Goal: Transaction & Acquisition: Register for event/course

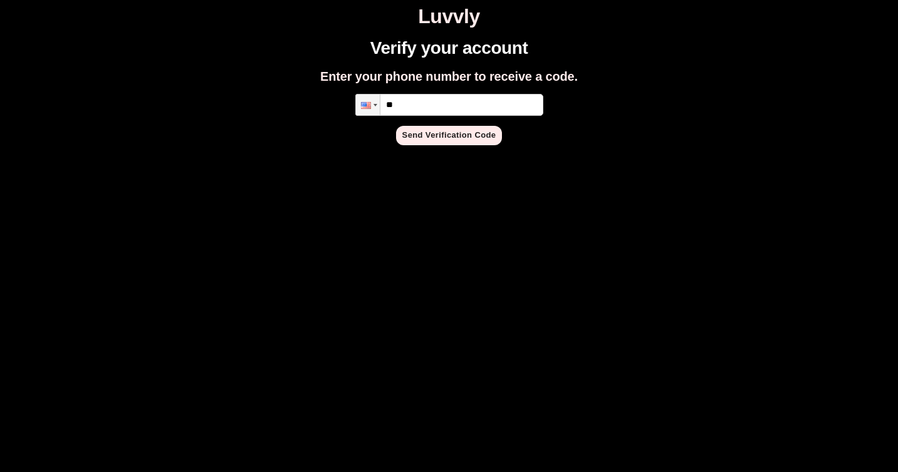
click at [454, 103] on input "**" at bounding box center [449, 105] width 188 height 22
type input "**********"
click at [459, 136] on button "Send Verification Code" at bounding box center [449, 135] width 107 height 19
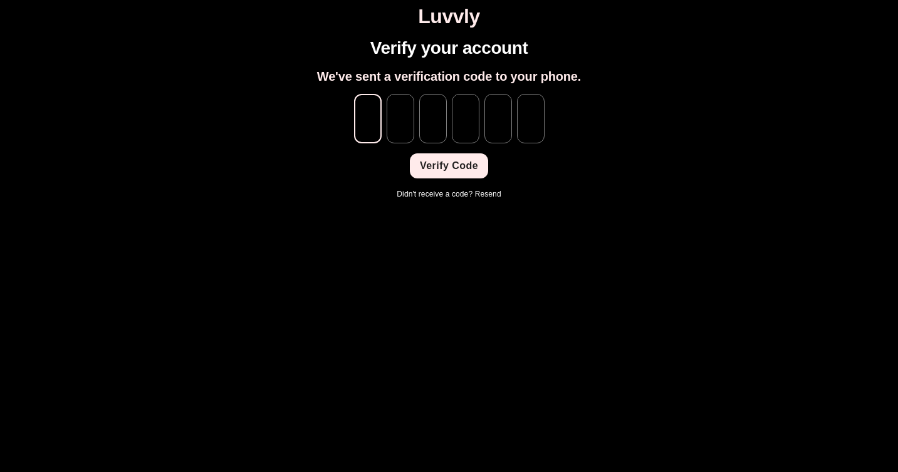
type input "*"
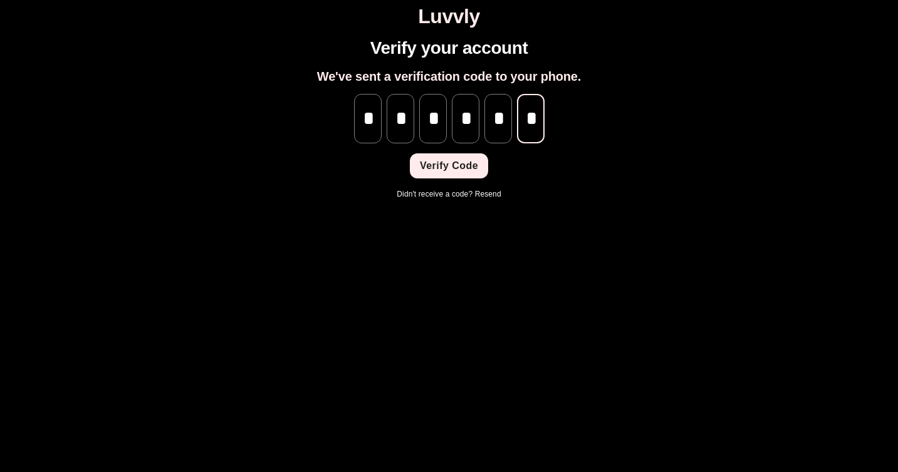
scroll to position [0, 1]
type input "*"
click at [454, 163] on button "Verify Code" at bounding box center [449, 166] width 78 height 25
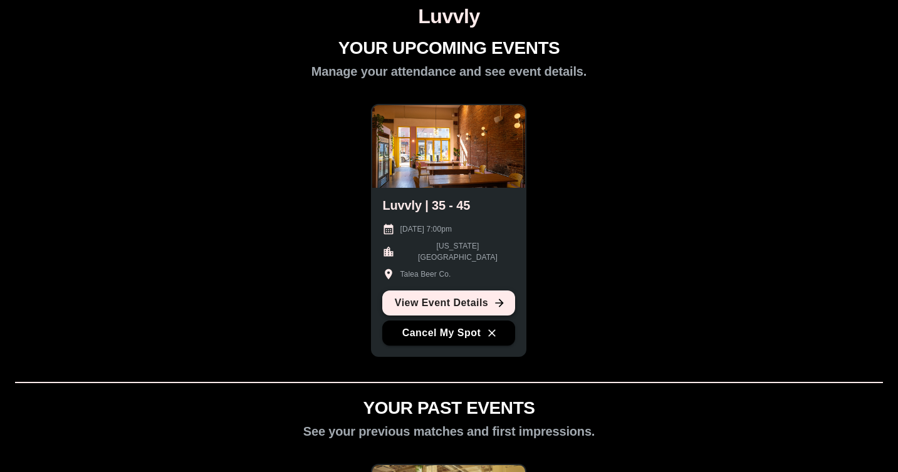
click at [465, 305] on link "View Event Details" at bounding box center [448, 303] width 133 height 25
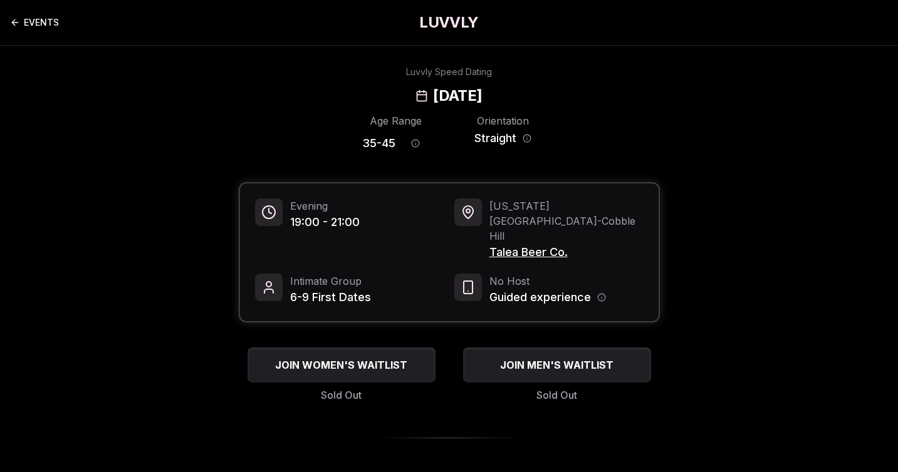
click at [29, 24] on link "EVENTS" at bounding box center [34, 22] width 49 height 25
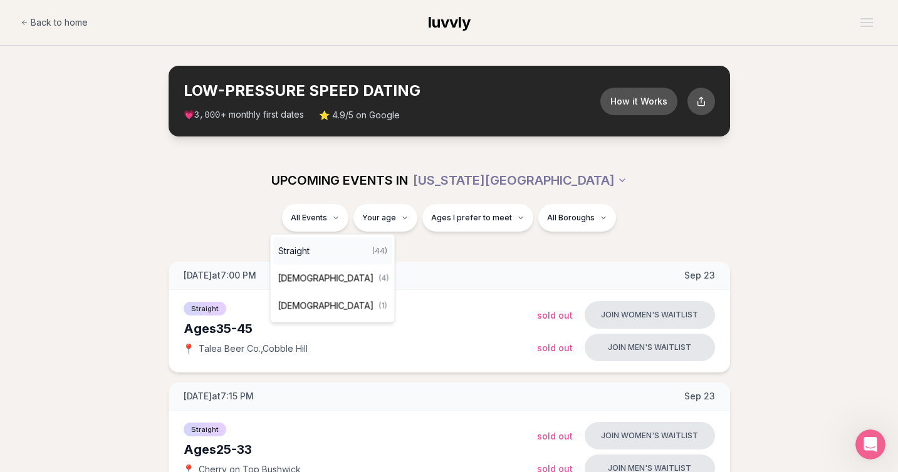
click at [315, 254] on div "Straight ( 44 )" at bounding box center [332, 251] width 119 height 28
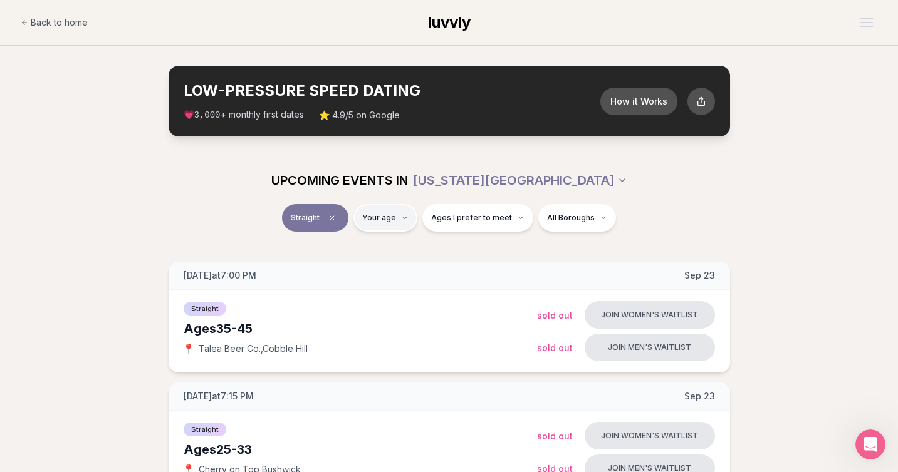
type input "**"
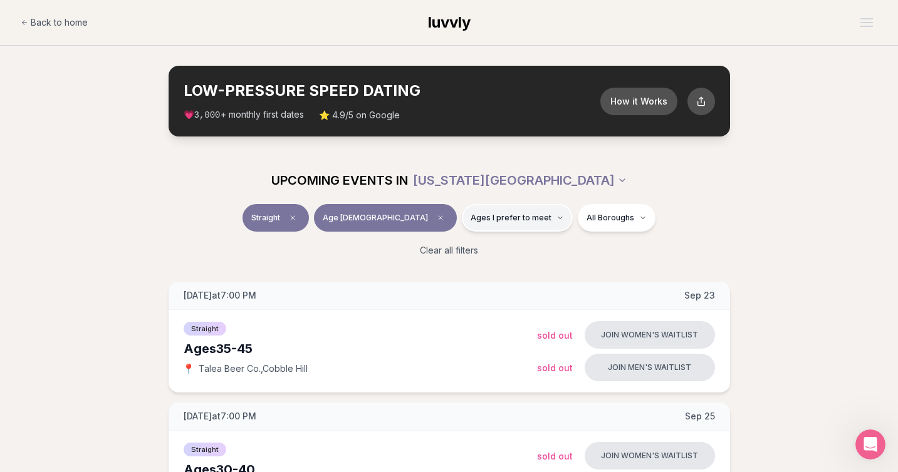
click at [483, 223] on button "Ages I prefer to meet" at bounding box center [517, 218] width 111 height 28
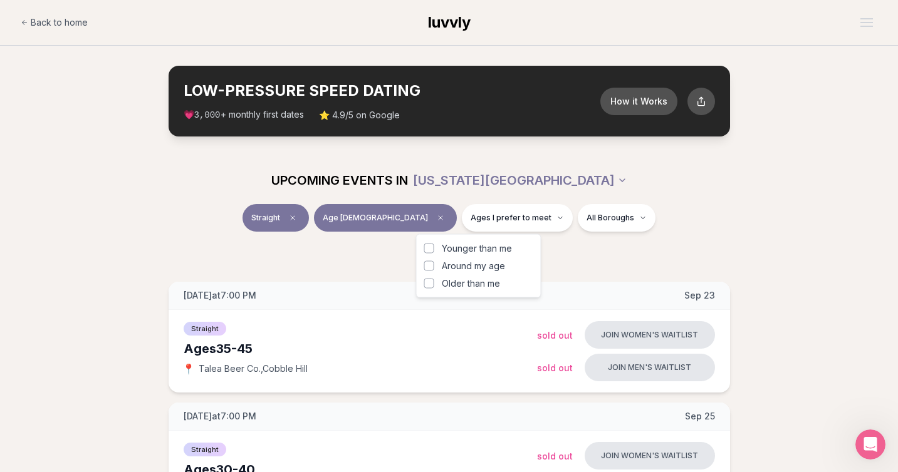
click at [496, 268] on span "Around my age" at bounding box center [473, 266] width 63 height 13
click at [434, 268] on button "Around my age" at bounding box center [429, 266] width 10 height 10
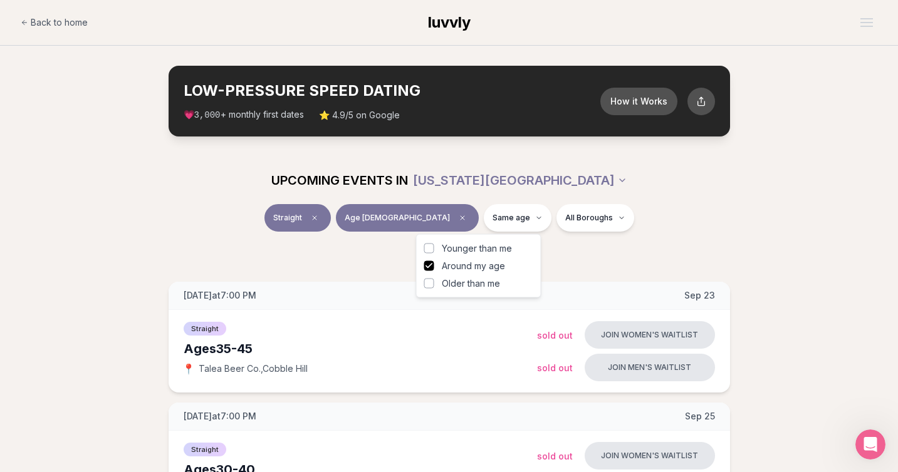
click at [427, 266] on button "Around my age" at bounding box center [429, 266] width 10 height 10
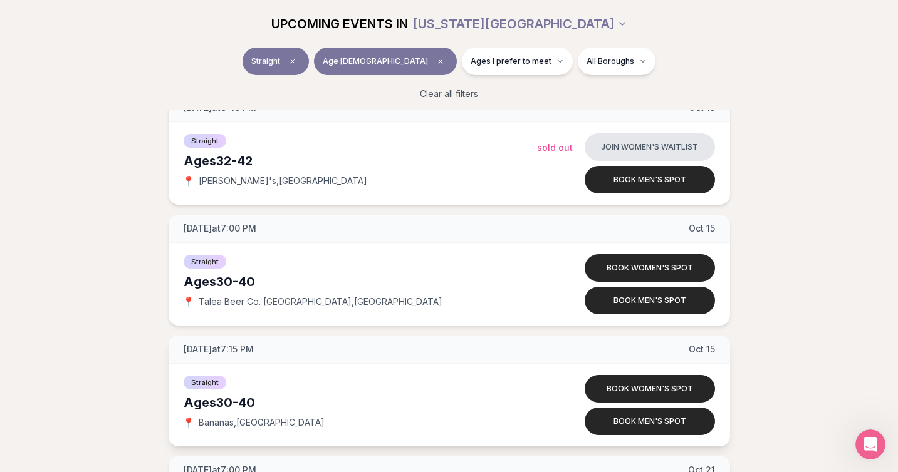
scroll to position [1517, 0]
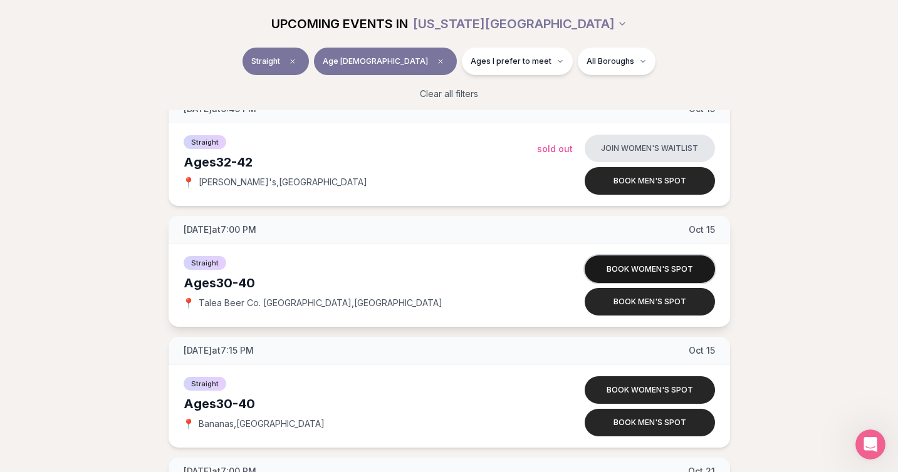
click at [643, 268] on button "Book women's spot" at bounding box center [650, 270] width 130 height 28
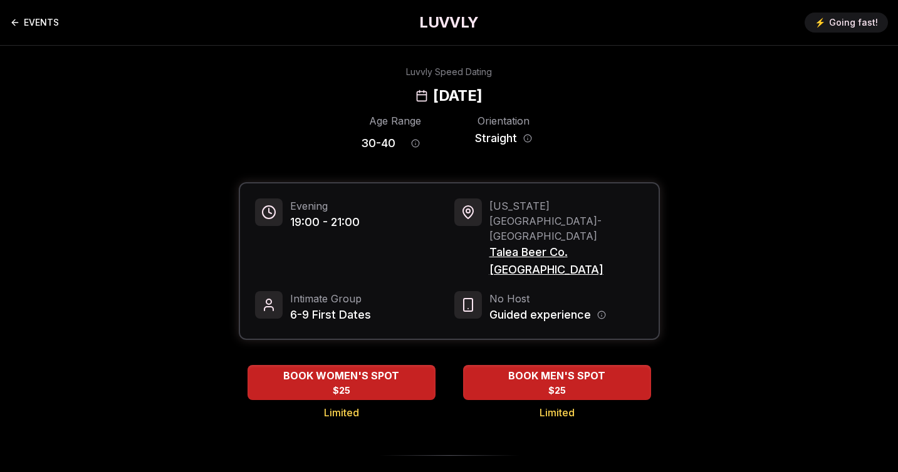
click at [13, 19] on icon "Back to events" at bounding box center [15, 23] width 10 height 10
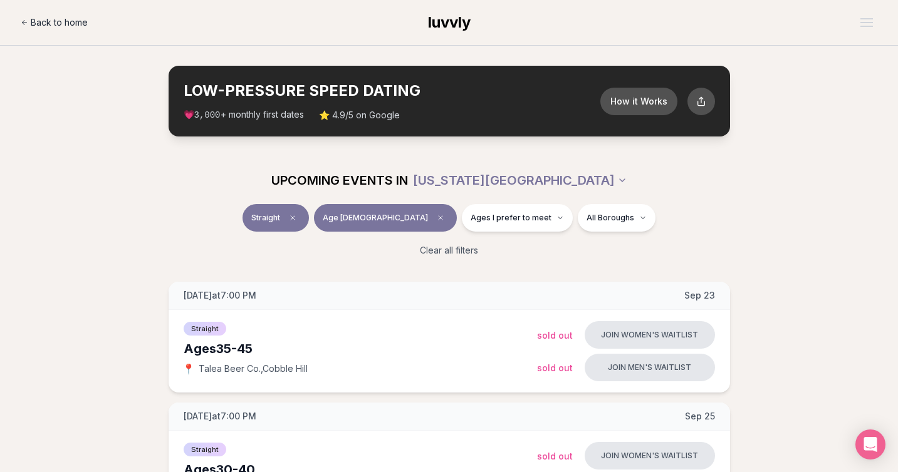
click at [60, 25] on span "Back to home" at bounding box center [59, 22] width 57 height 13
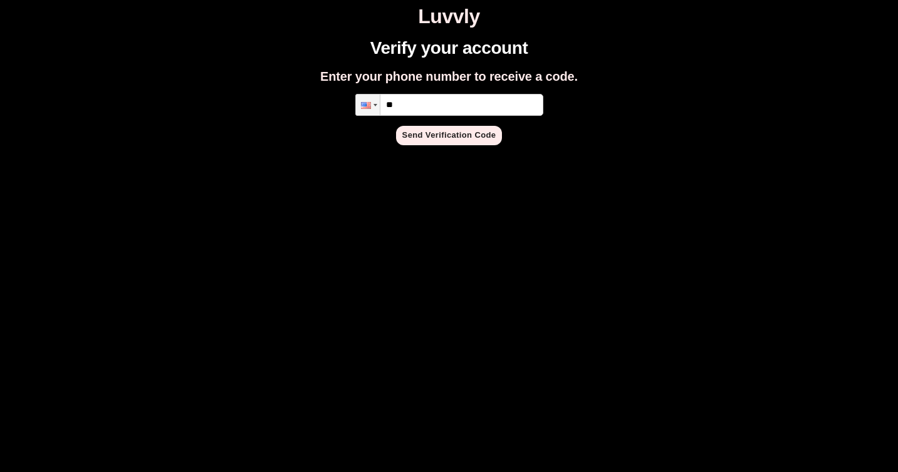
click at [475, 108] on input "**" at bounding box center [449, 105] width 188 height 22
type input "**********"
click at [478, 140] on button "Send Verification Code" at bounding box center [449, 135] width 107 height 19
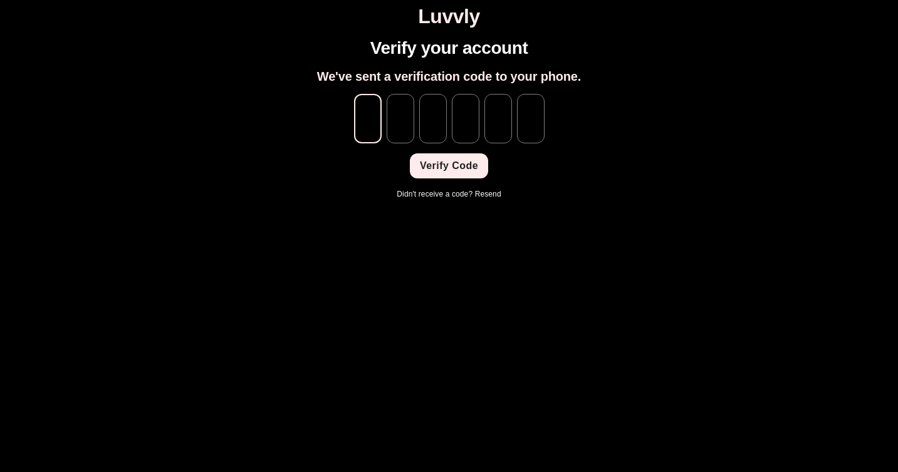
type input "*"
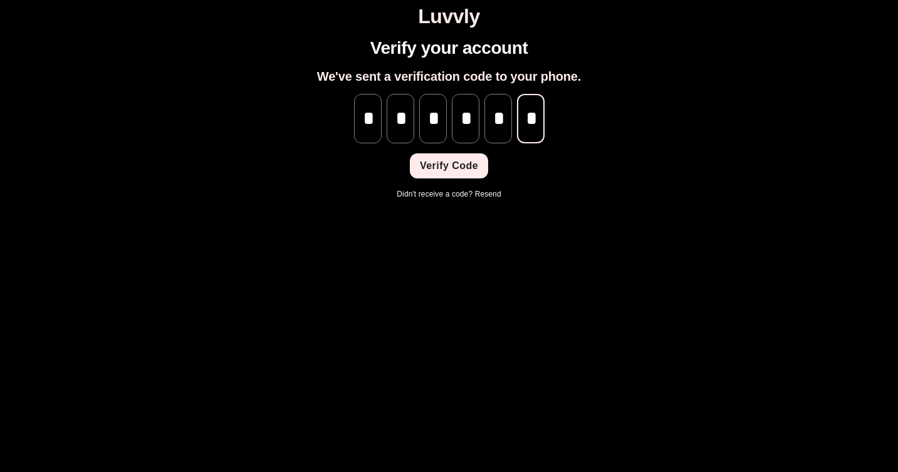
scroll to position [0, 1]
type input "*"
click at [457, 172] on button "Verify Code" at bounding box center [449, 166] width 78 height 25
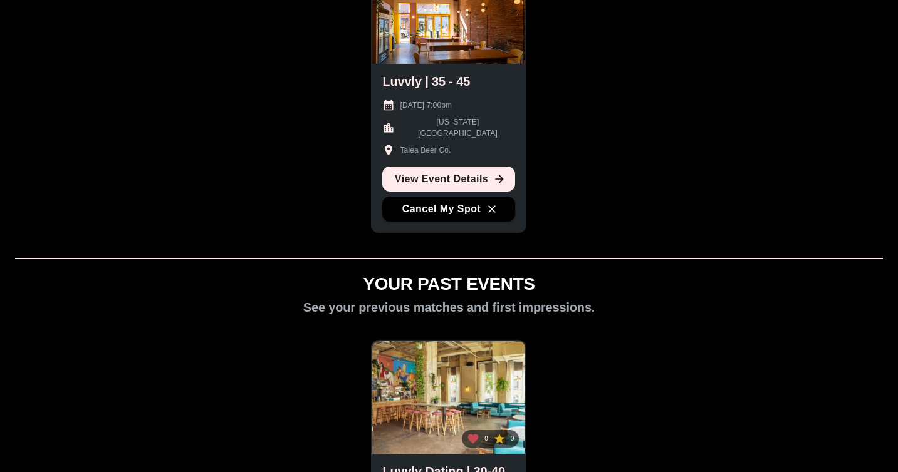
scroll to position [126, 0]
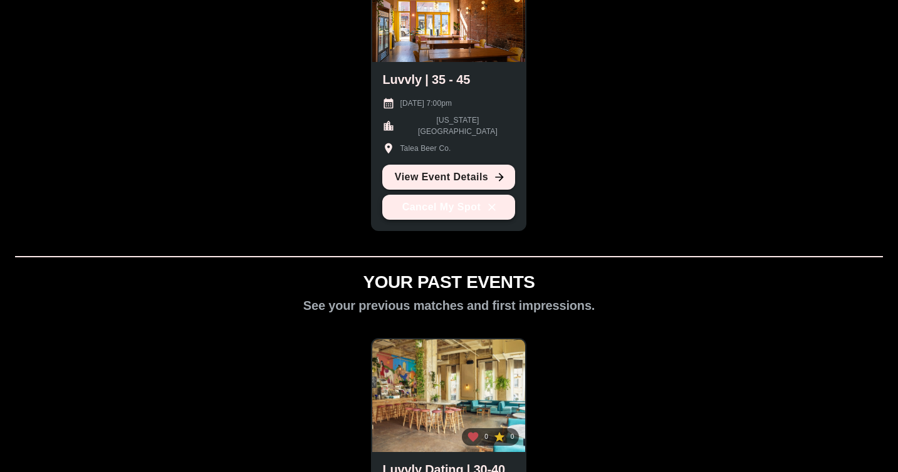
click at [444, 210] on button "Cancel My Spot" at bounding box center [448, 207] width 133 height 25
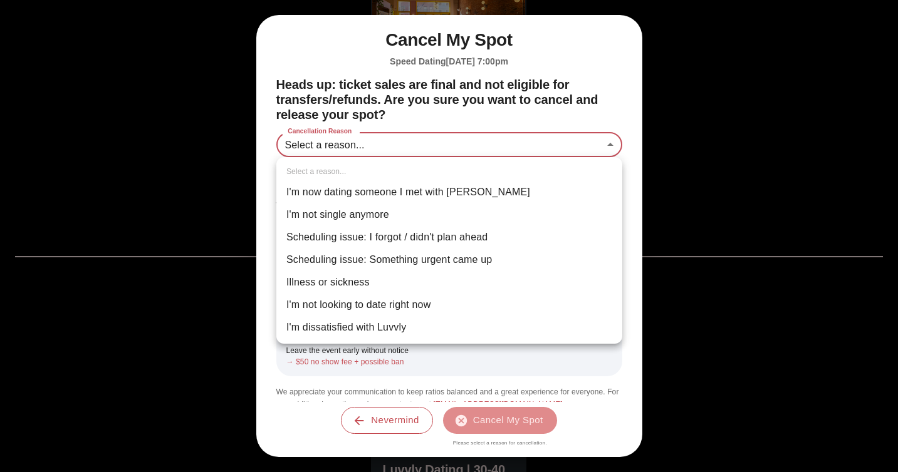
click at [383, 144] on body "Luvvly YOUR UPCOMING EVENTS Manage your attendance and see event details. Luvvl…" at bounding box center [449, 291] width 888 height 824
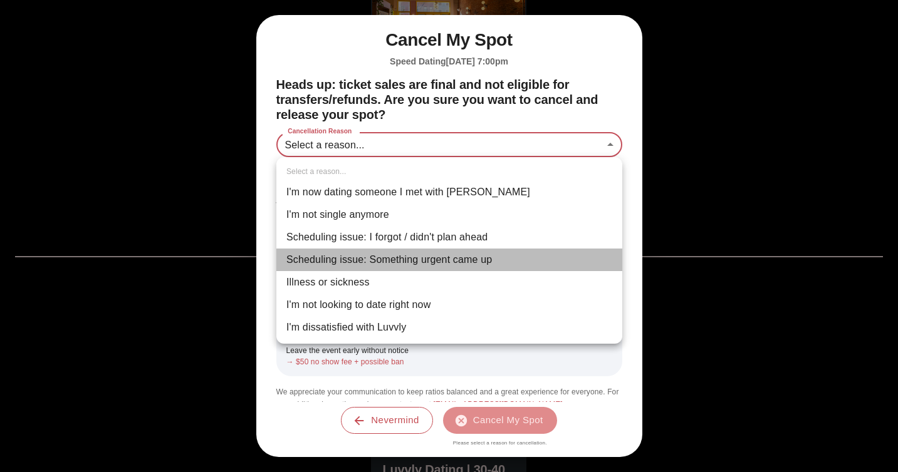
click at [411, 263] on li "Scheduling issue: Something urgent came up" at bounding box center [449, 260] width 346 height 23
type input "**********"
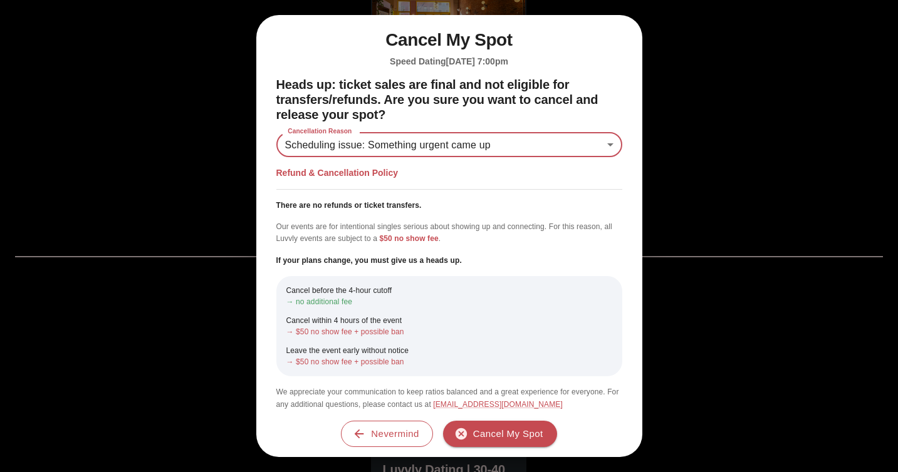
scroll to position [8, 0]
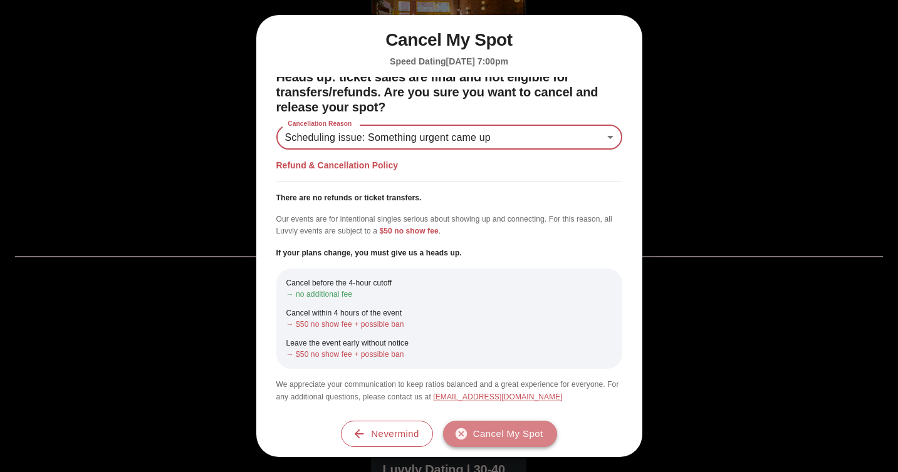
click at [487, 435] on button "Cancel My Spot" at bounding box center [500, 434] width 114 height 26
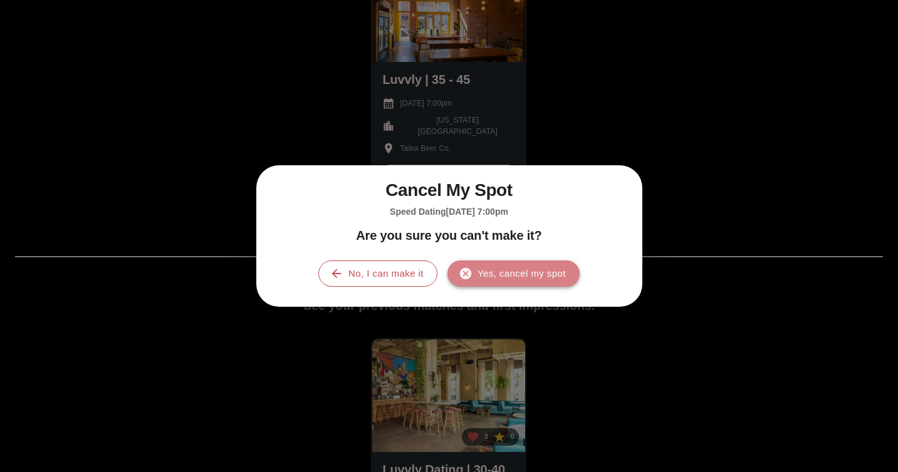
click at [486, 273] on button "Yes, cancel my spot" at bounding box center [513, 274] width 132 height 26
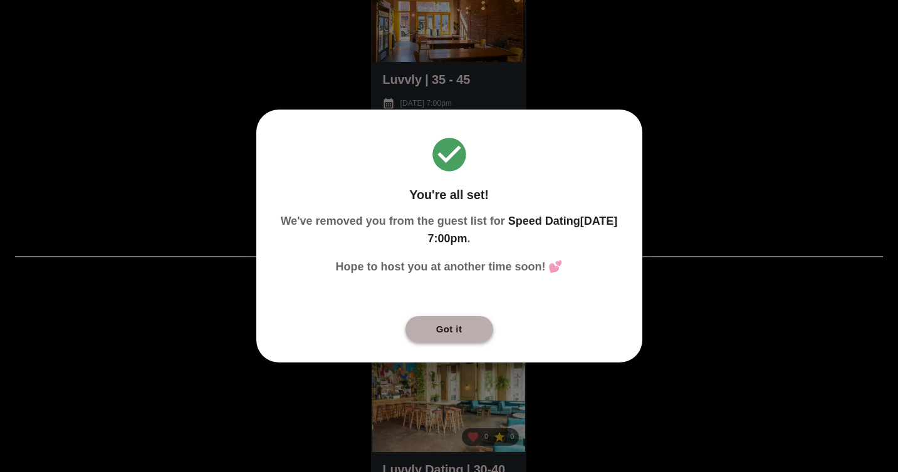
click at [451, 331] on button "Got it" at bounding box center [449, 329] width 88 height 26
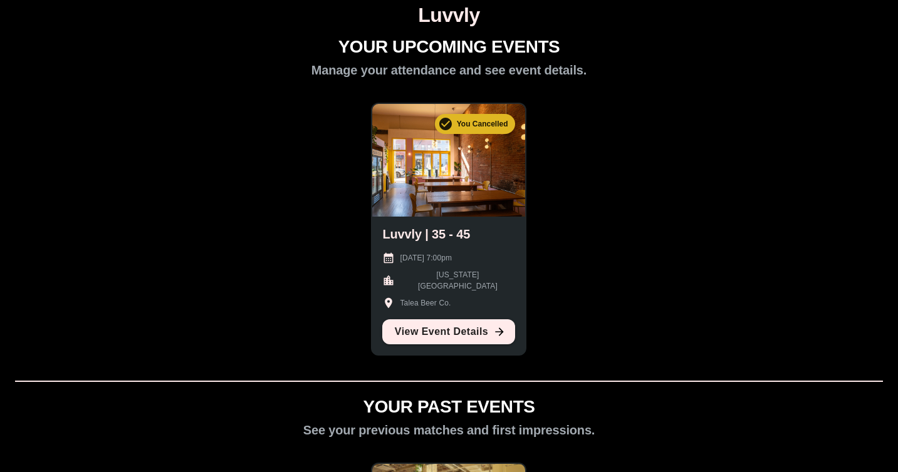
scroll to position [0, 0]
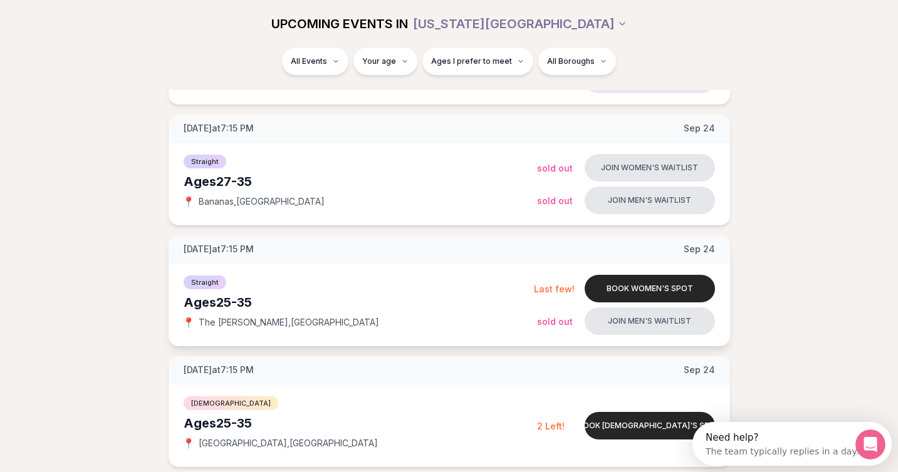
scroll to position [770, 0]
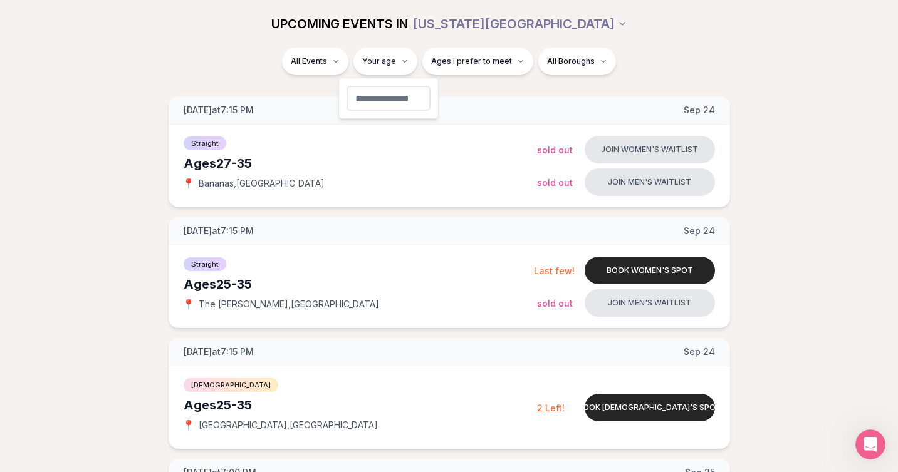
type input "**"
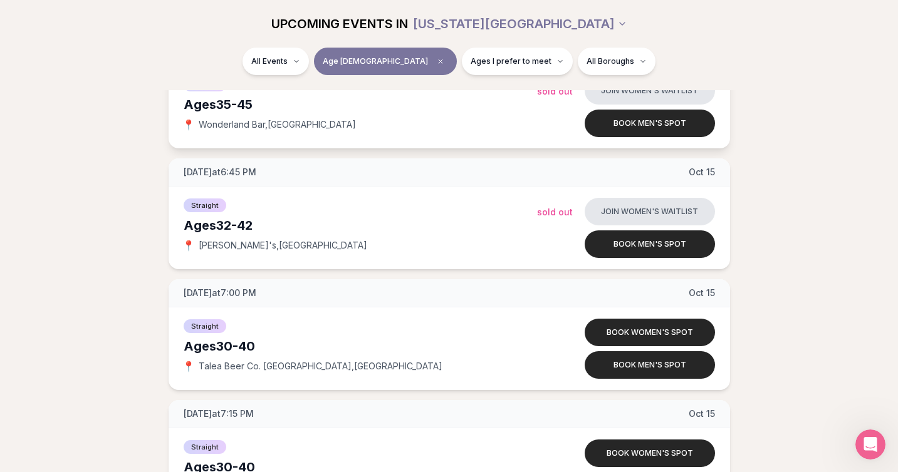
scroll to position [1447, 0]
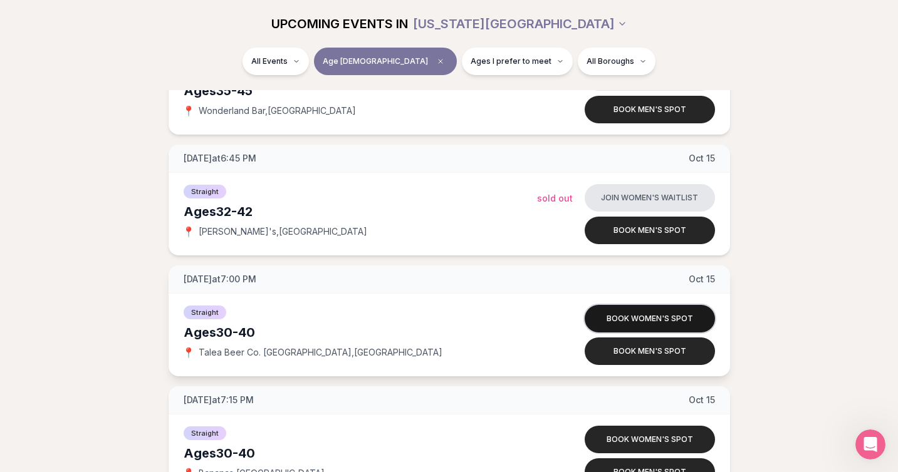
click at [622, 320] on button "Book women's spot" at bounding box center [650, 319] width 130 height 28
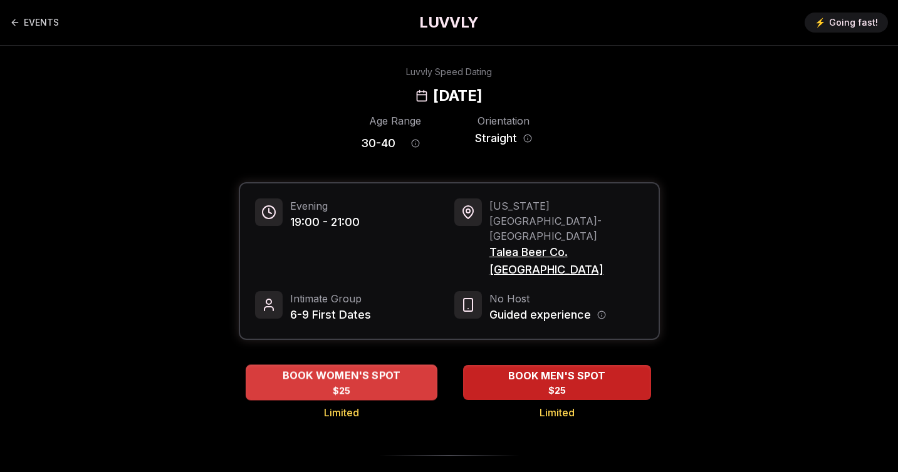
click at [331, 365] on div "BOOK WOMEN'S SPOT $25" at bounding box center [342, 382] width 192 height 34
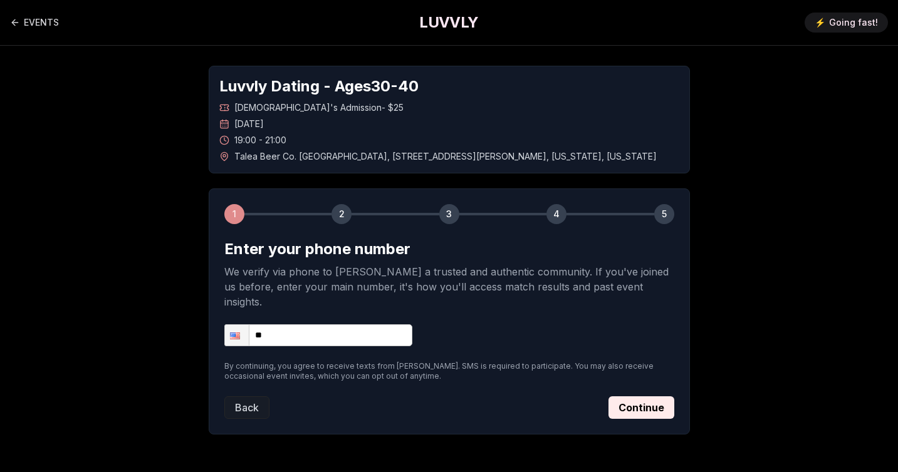
click at [321, 325] on input "**" at bounding box center [318, 336] width 188 height 22
type input "**********"
click at [645, 397] on button "Continue" at bounding box center [641, 408] width 66 height 23
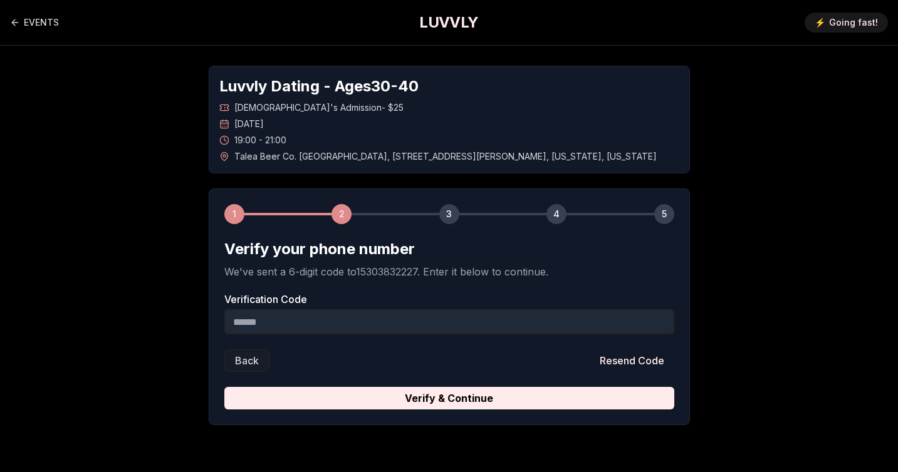
click at [395, 310] on input "Verification Code" at bounding box center [449, 322] width 450 height 25
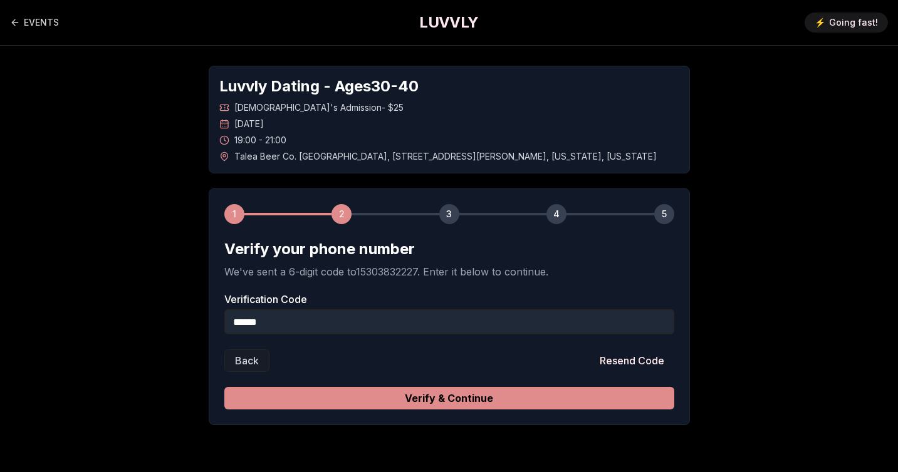
type input "******"
click at [372, 397] on button "Verify & Continue" at bounding box center [449, 398] width 450 height 23
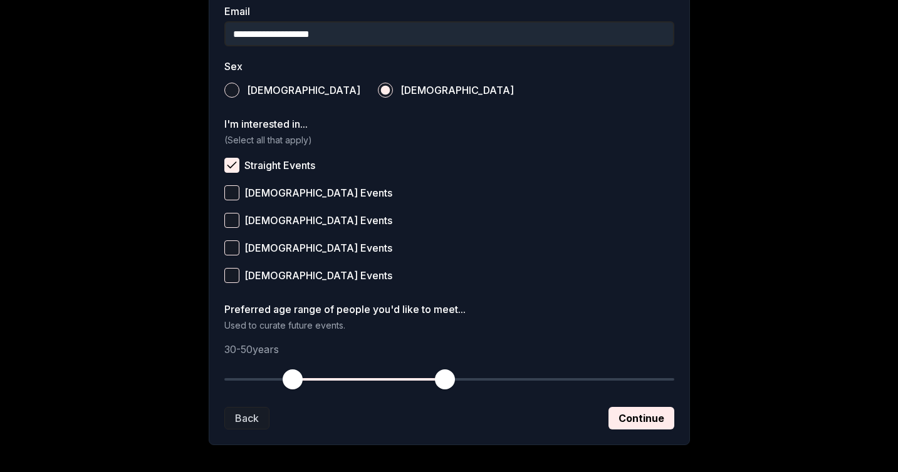
scroll to position [418, 0]
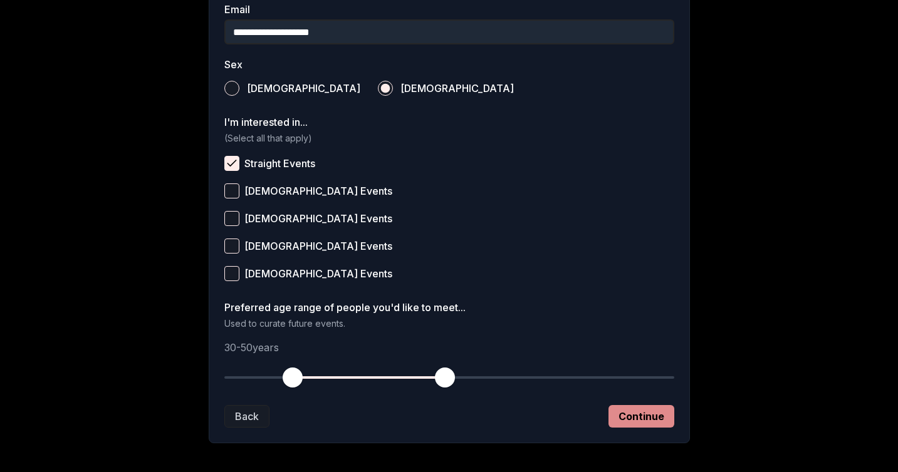
click at [636, 412] on button "Continue" at bounding box center [641, 416] width 66 height 23
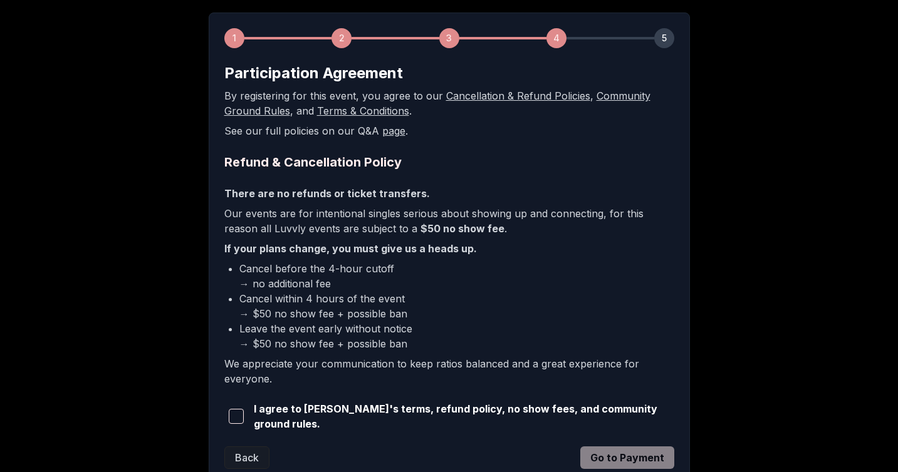
scroll to position [184, 0]
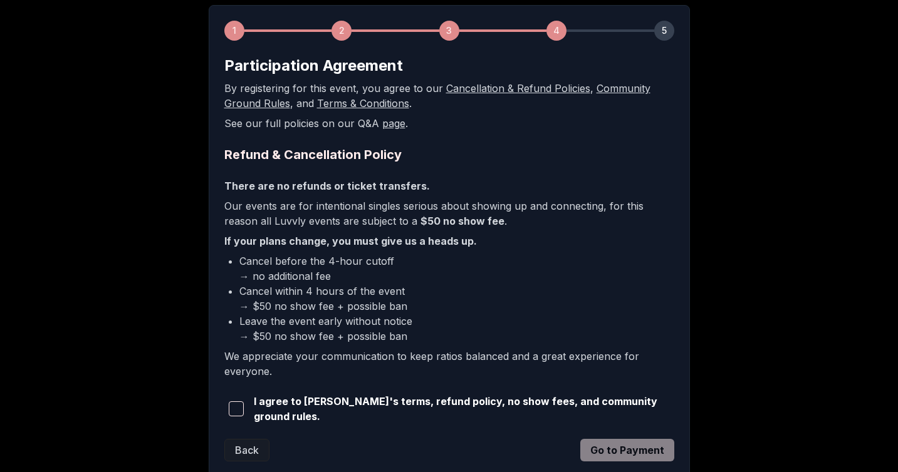
click at [244, 409] on span "button" at bounding box center [236, 409] width 15 height 15
click at [662, 439] on button "Go to Payment" at bounding box center [627, 450] width 94 height 23
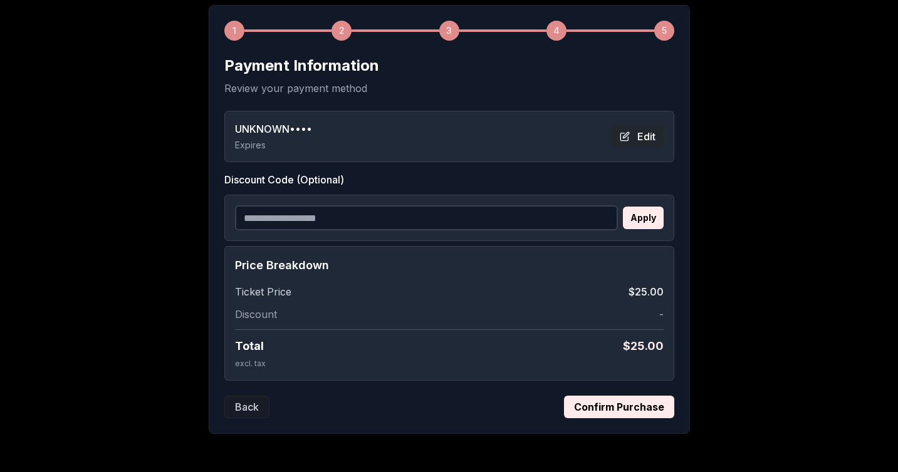
click at [645, 139] on button "Edit" at bounding box center [638, 136] width 52 height 23
